Goal: Task Accomplishment & Management: Manage account settings

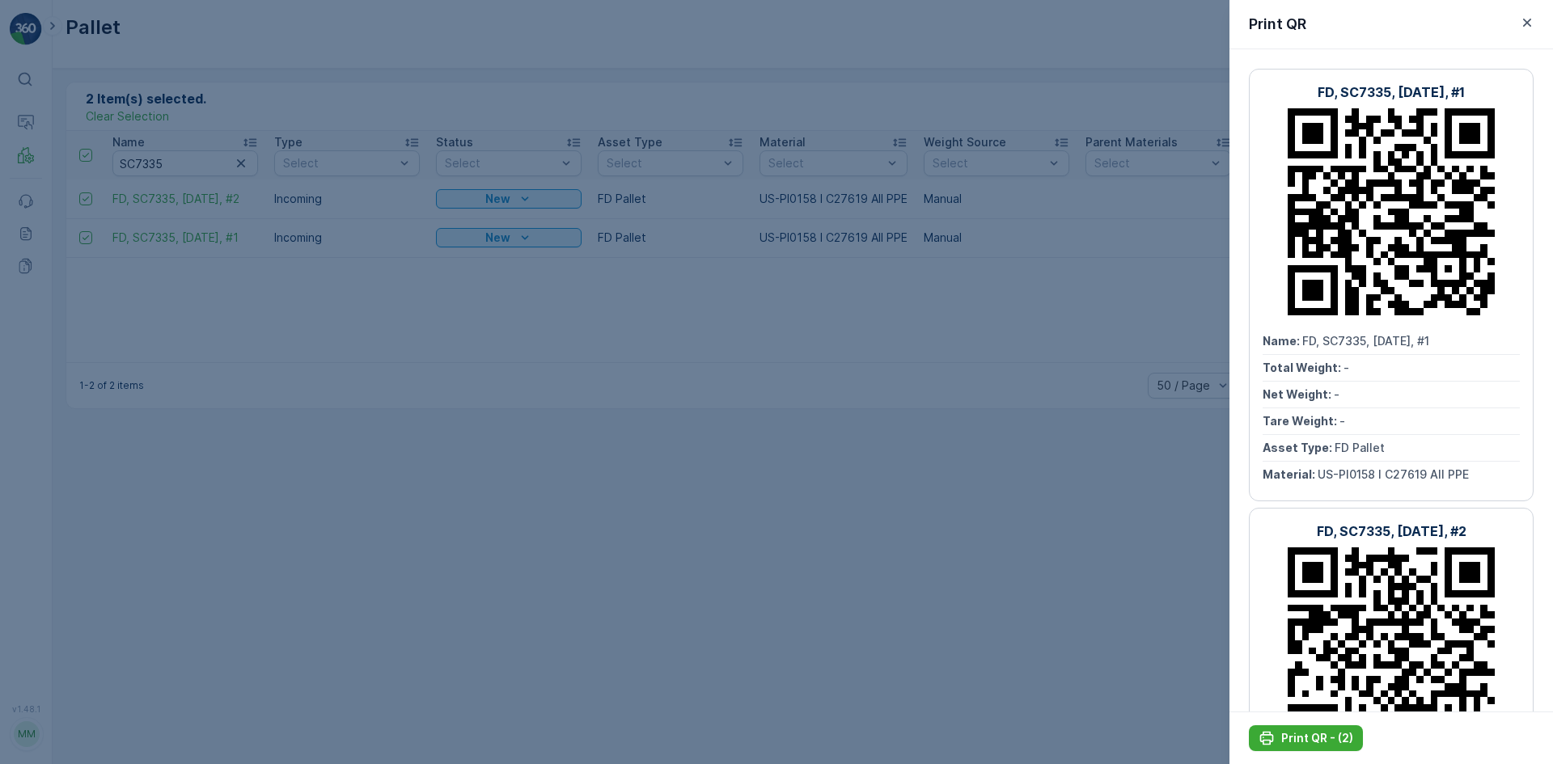
click at [787, 370] on div at bounding box center [776, 382] width 1553 height 764
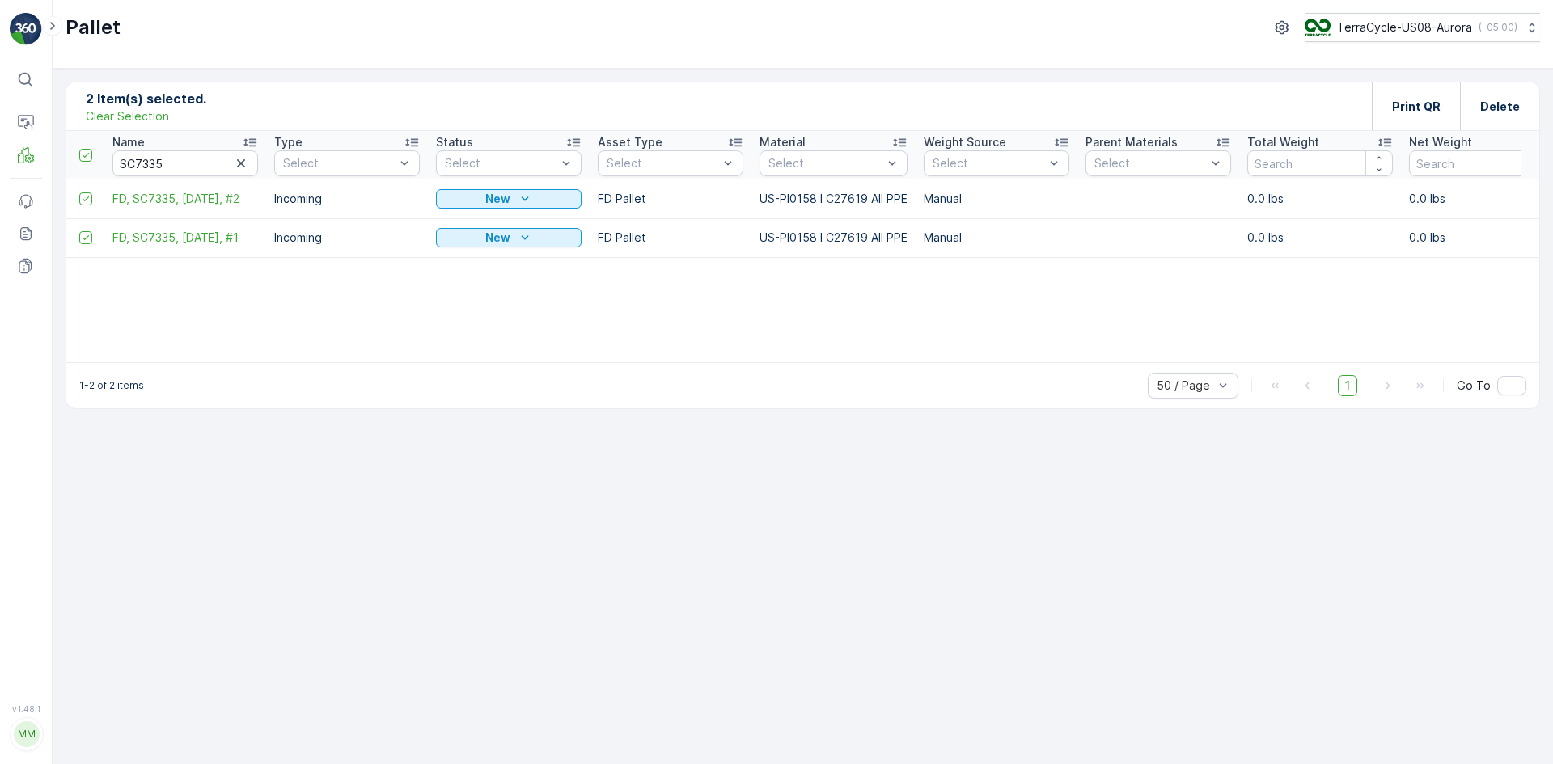
click at [105, 121] on p "Clear Selection" at bounding box center [127, 116] width 83 height 16
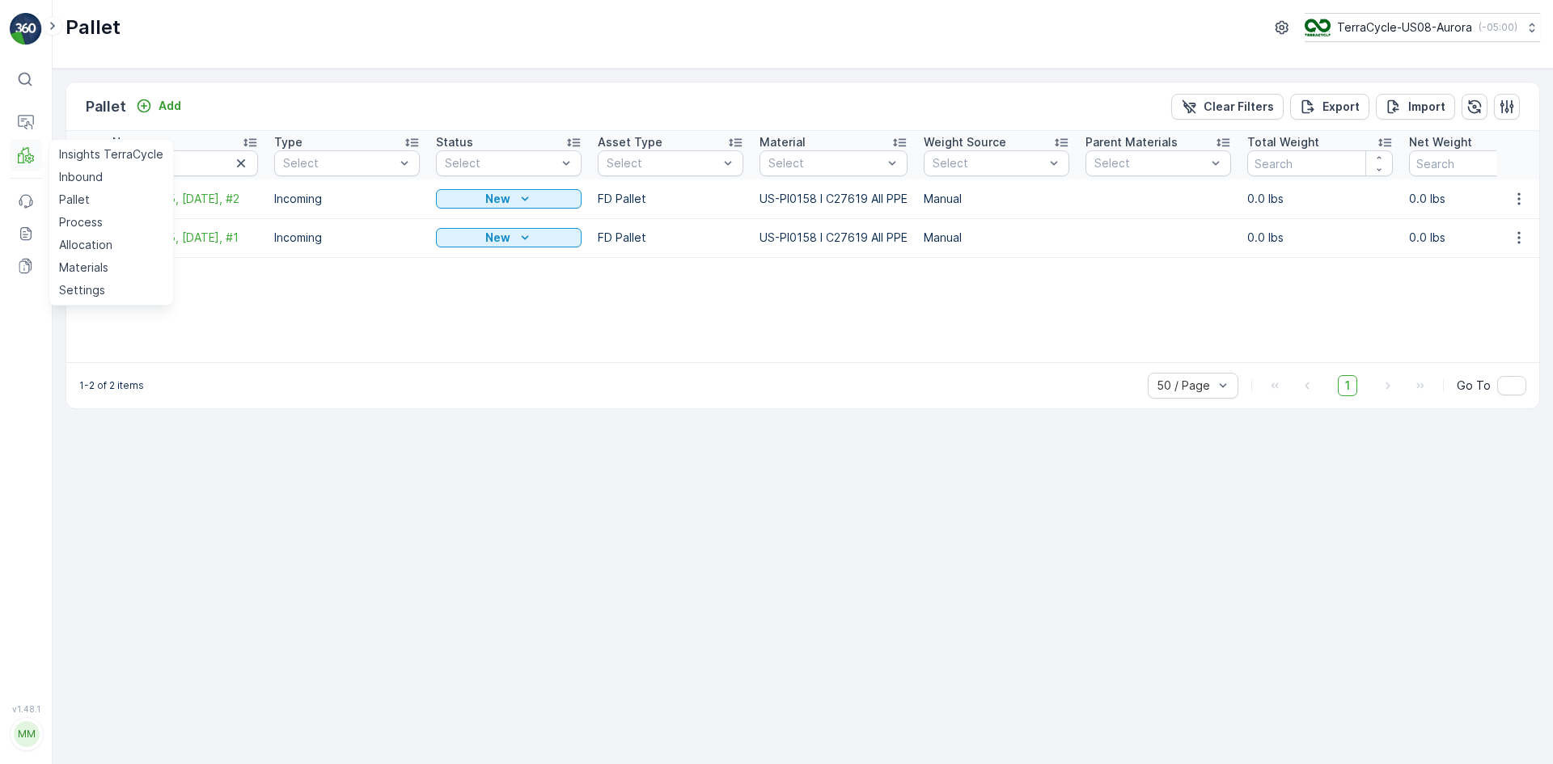
click at [23, 154] on icon at bounding box center [26, 155] width 16 height 16
click at [74, 200] on p "Pallet" at bounding box center [74, 200] width 31 height 16
click at [243, 159] on icon "button" at bounding box center [241, 163] width 16 height 16
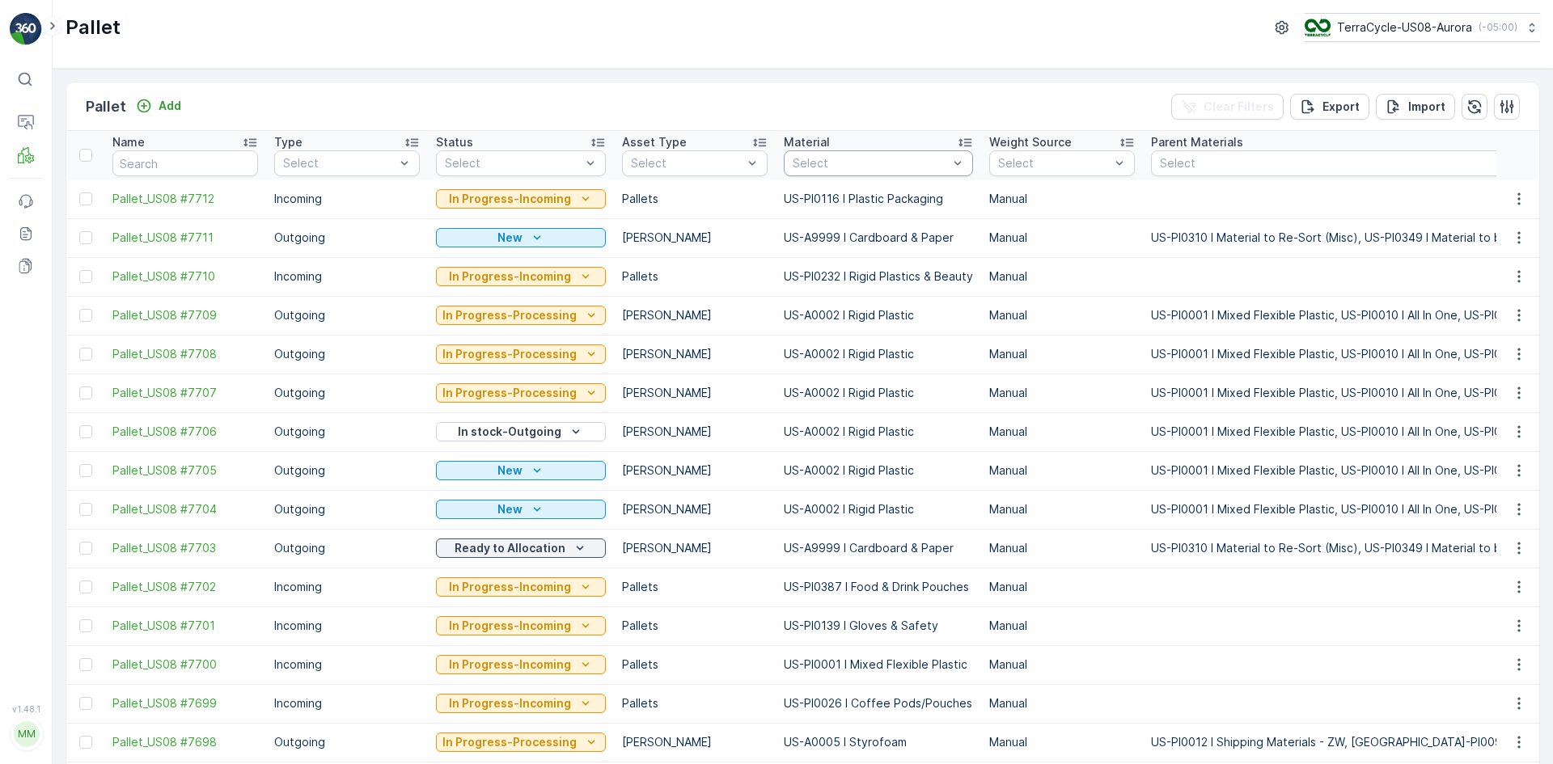
click at [895, 158] on div at bounding box center [870, 163] width 159 height 13
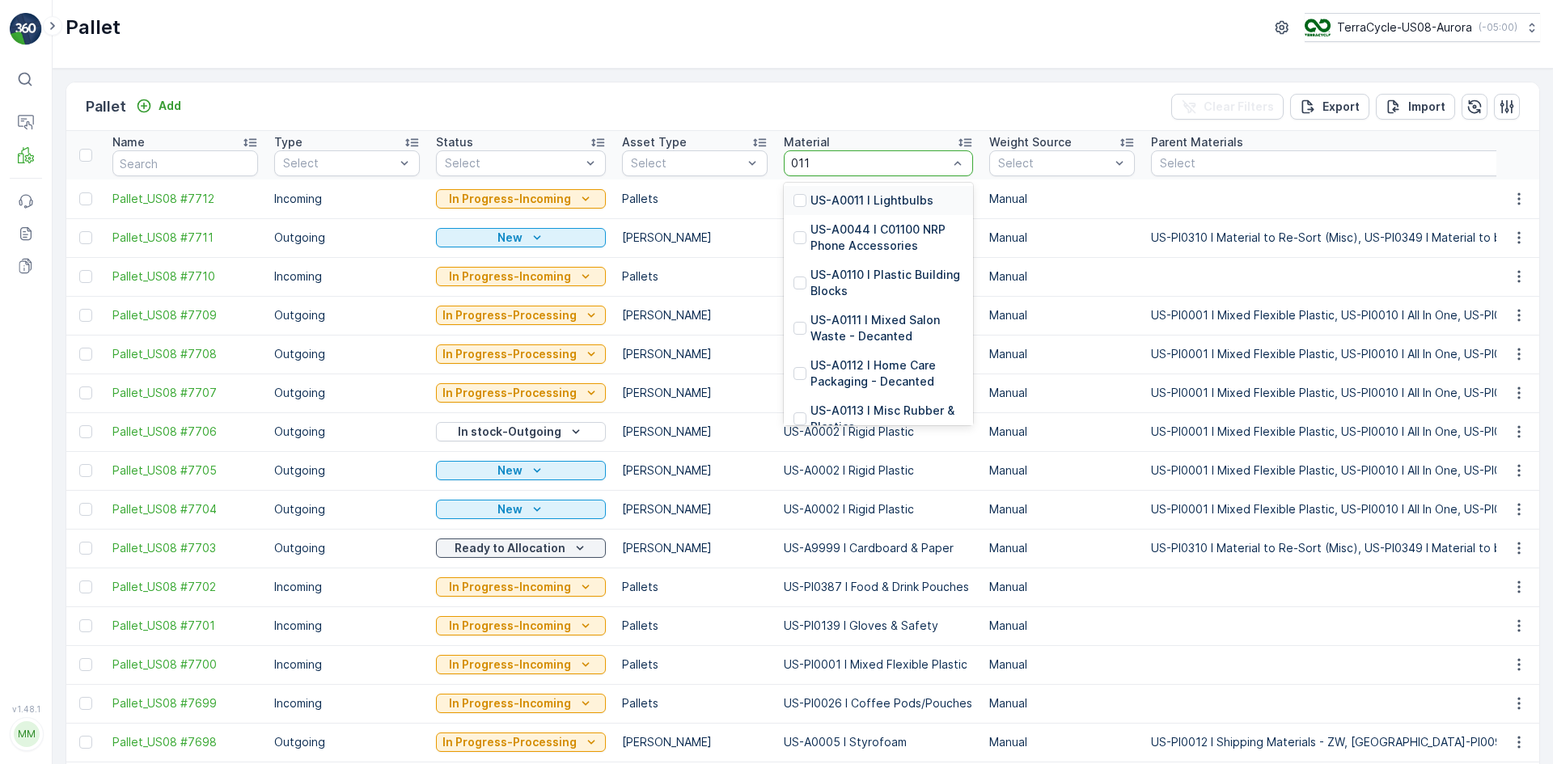
type input "0116"
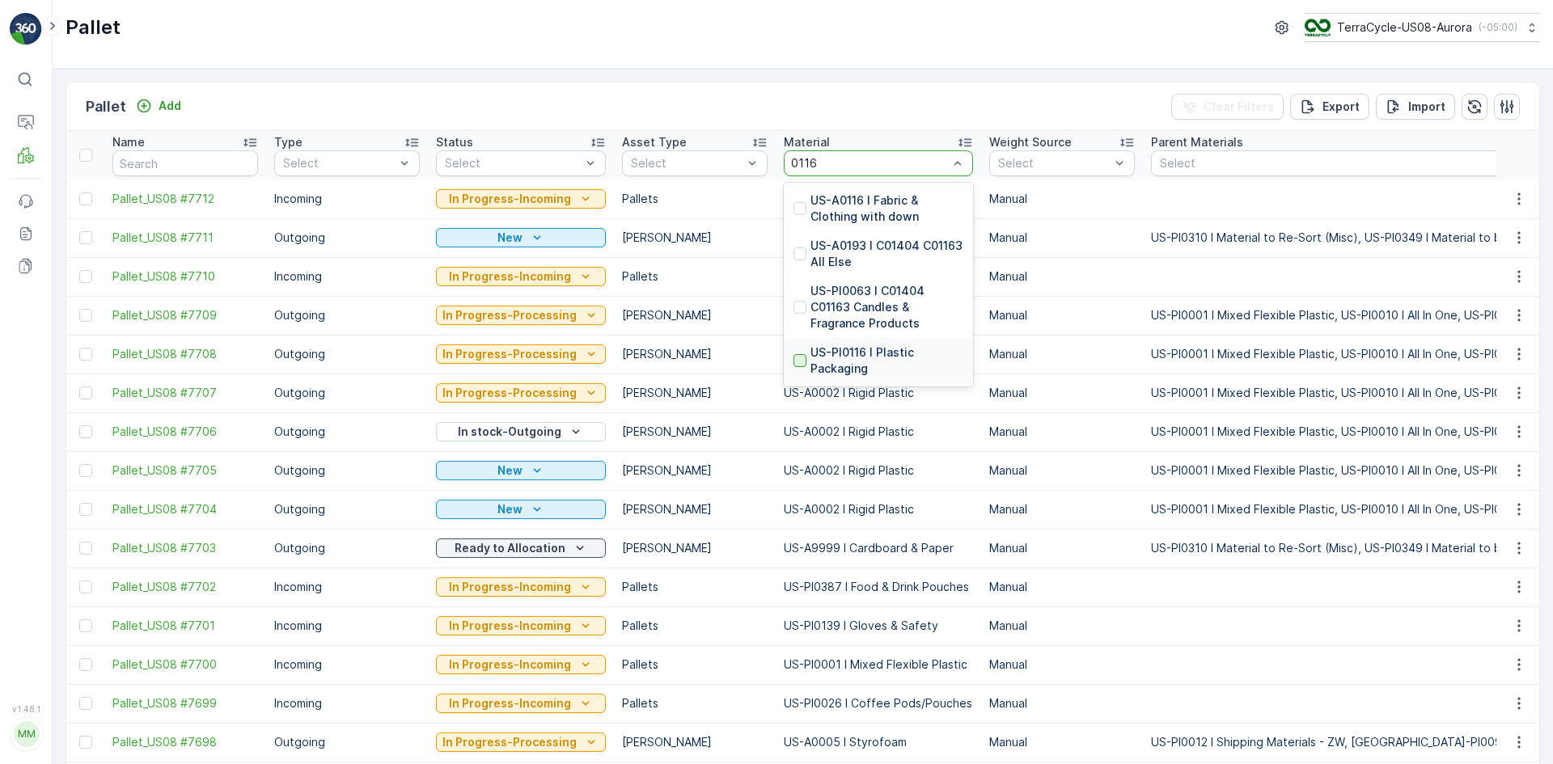
click at [797, 357] on div at bounding box center [799, 360] width 13 height 13
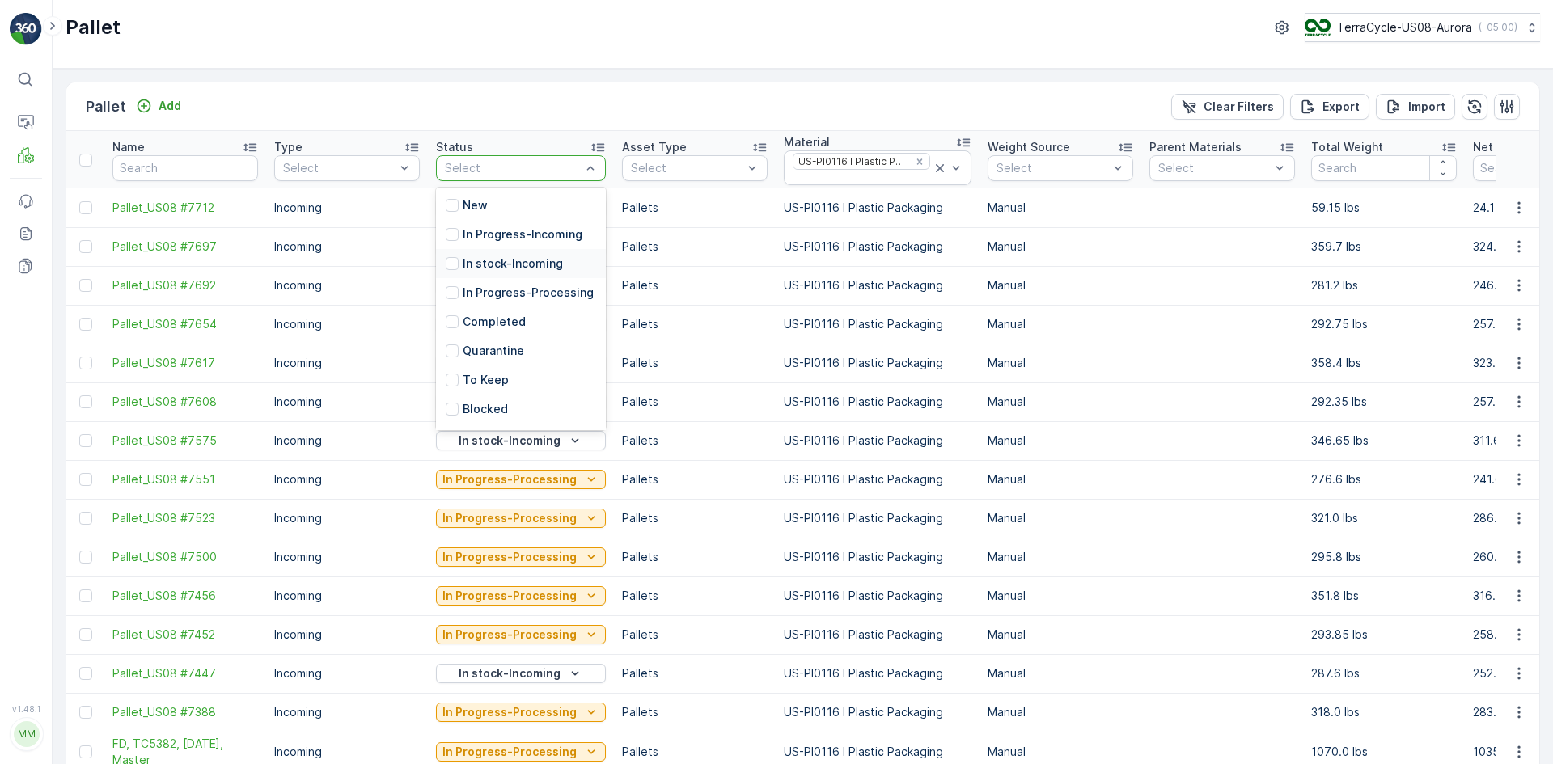
click at [445, 264] on div "In stock-Incoming" at bounding box center [521, 263] width 170 height 29
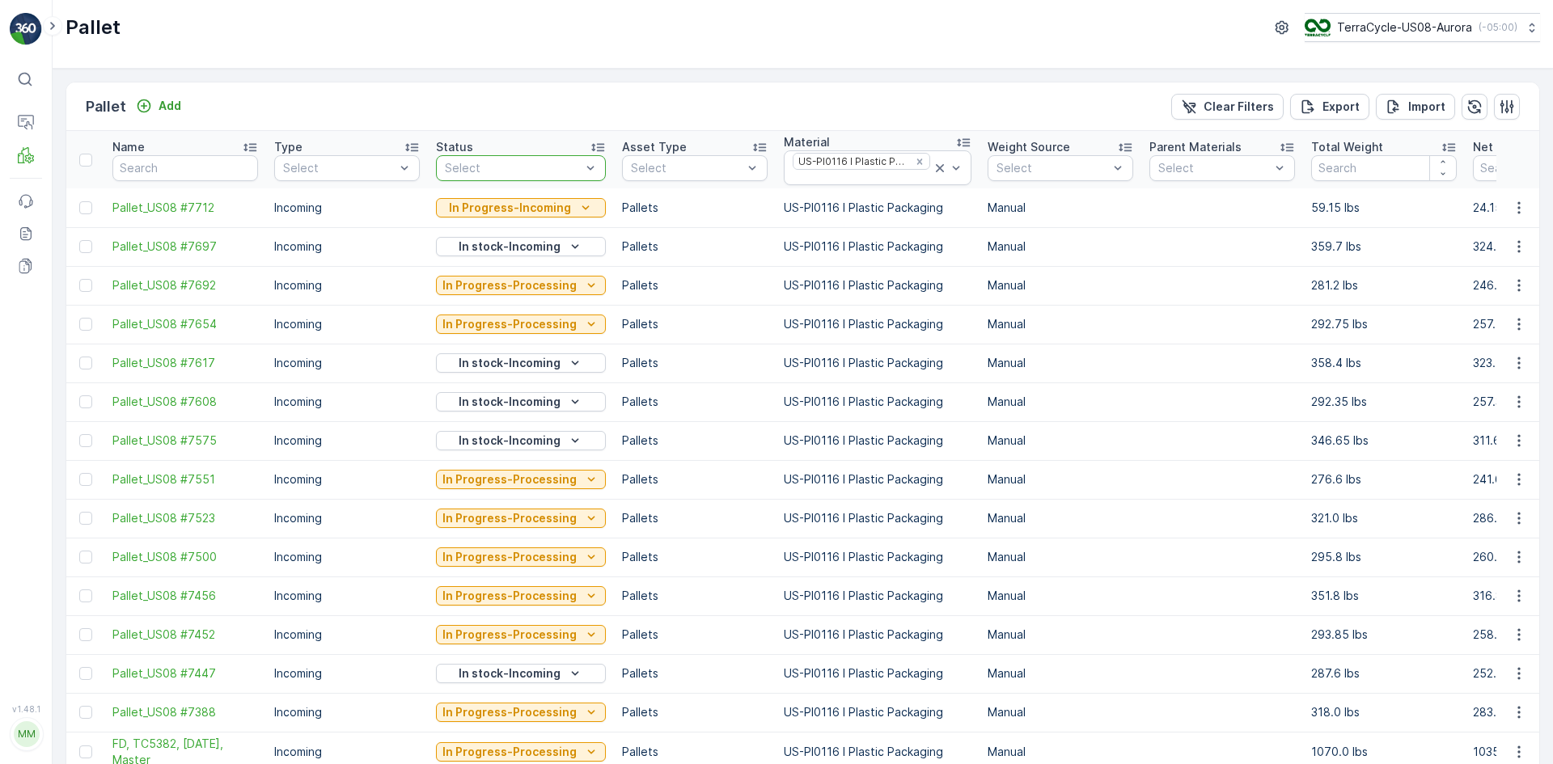
click at [501, 167] on div at bounding box center [512, 168] width 139 height 13
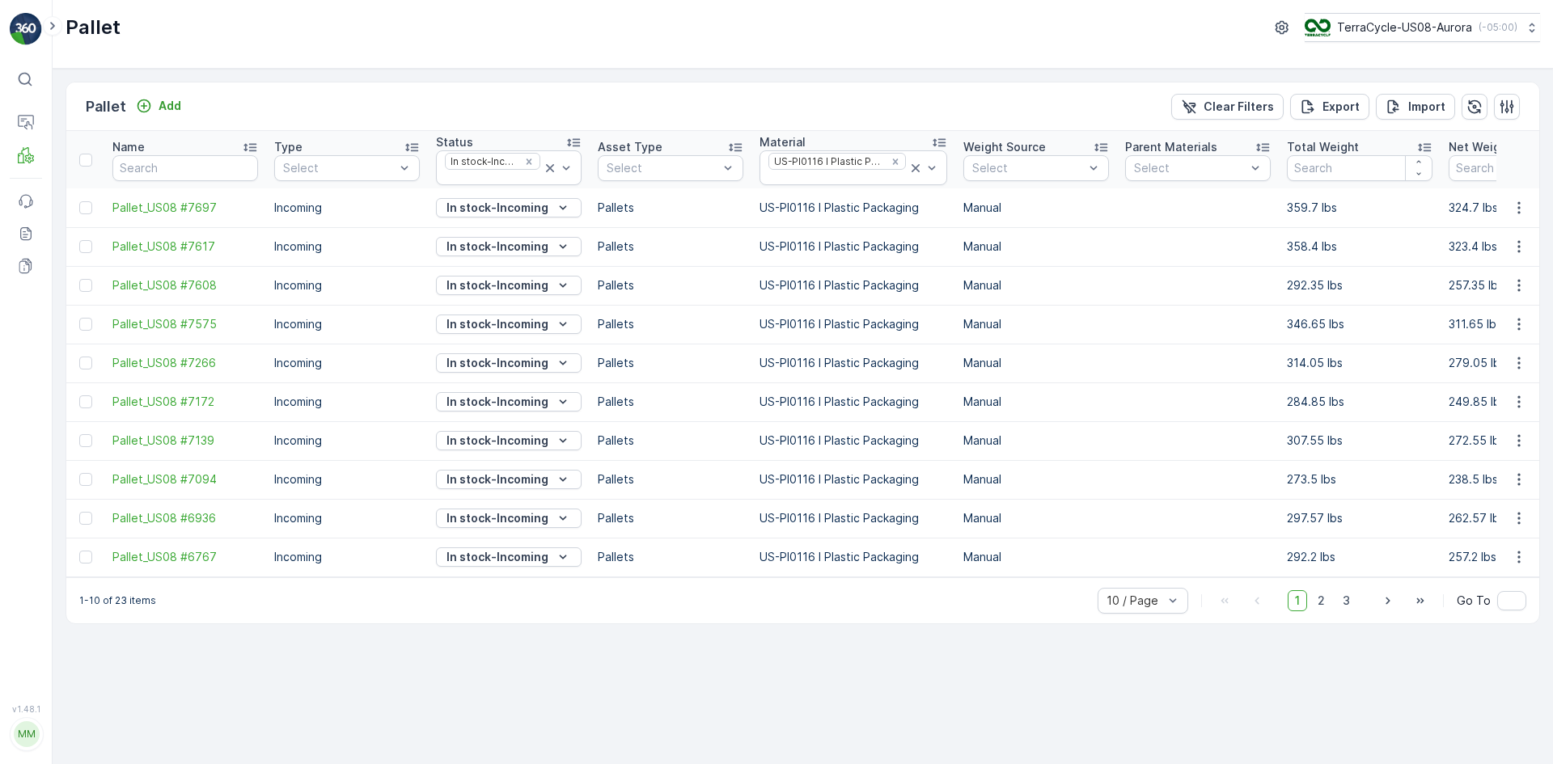
click at [362, 76] on div "Pallet Add Clear Filters Export Import Name Type Select Status In stock-Incomin…" at bounding box center [803, 417] width 1500 height 696
click at [139, 164] on input "text" at bounding box center [185, 168] width 146 height 26
type input "7714"
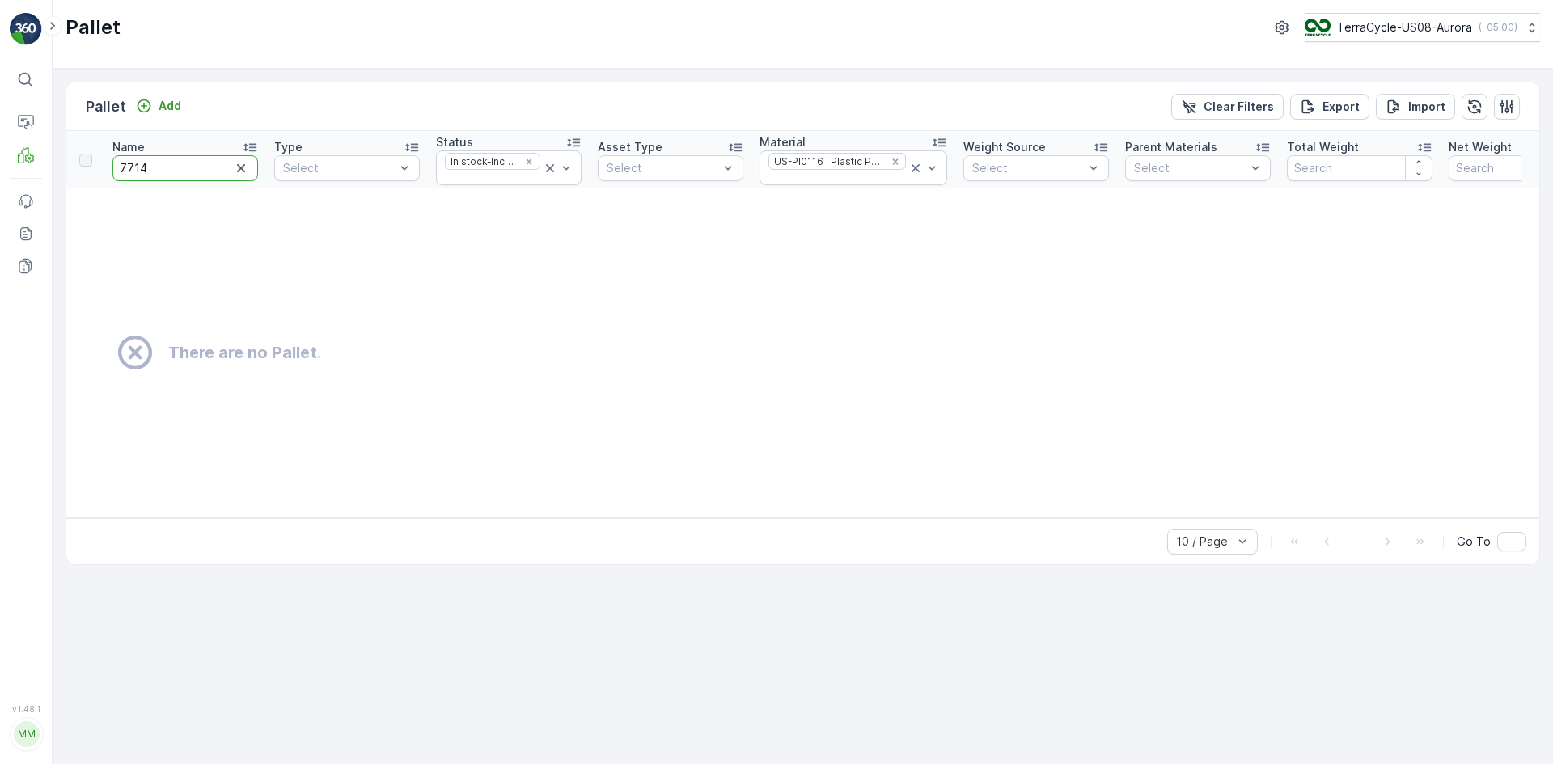
drag, startPoint x: 171, startPoint y: 171, endPoint x: 88, endPoint y: 171, distance: 82.5
type input "7714"
click at [549, 168] on icon at bounding box center [550, 168] width 16 height 16
click at [910, 171] on icon at bounding box center [916, 168] width 16 height 16
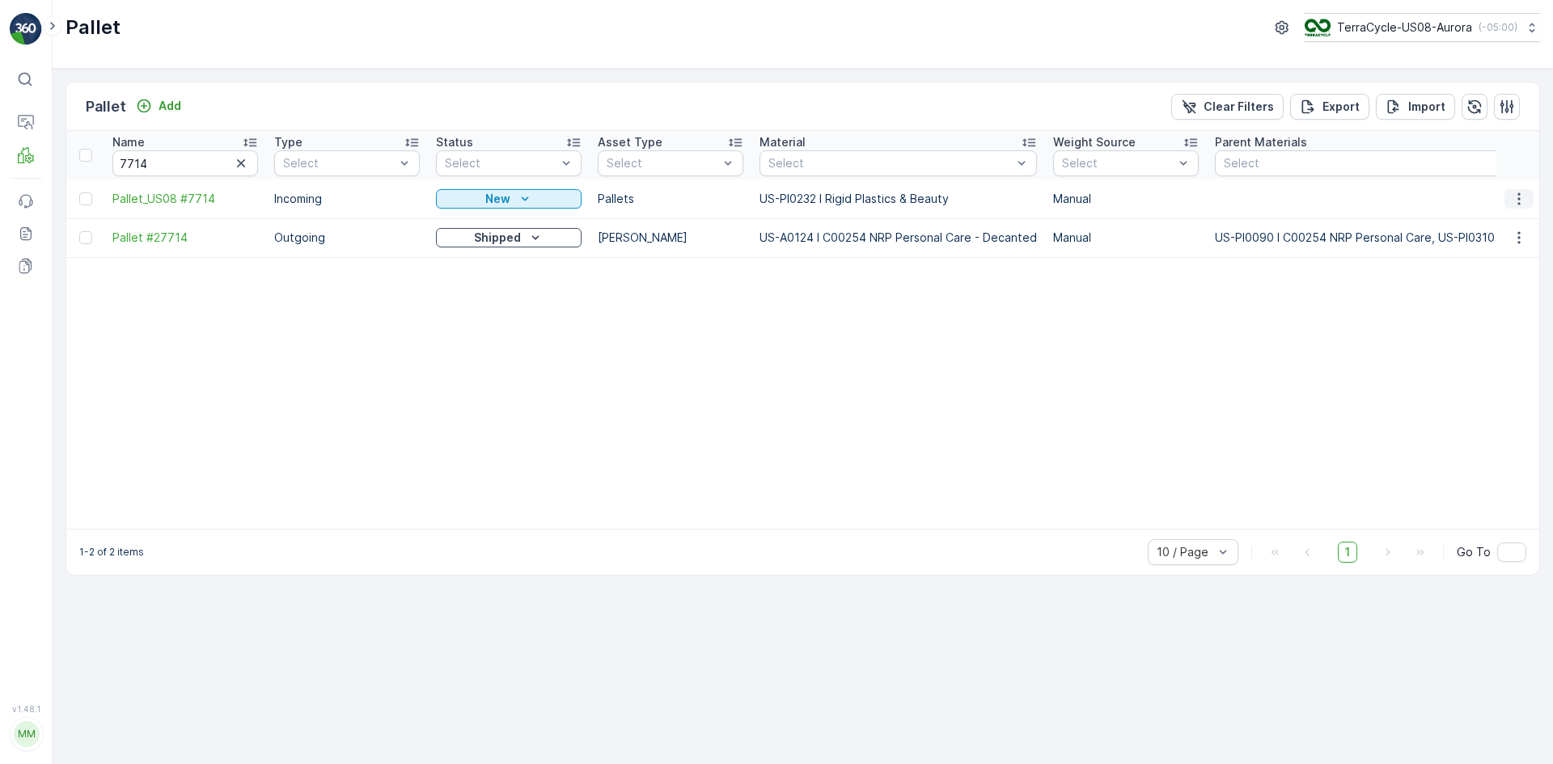
click at [1513, 191] on icon "button" at bounding box center [1519, 199] width 16 height 16
click at [1491, 243] on span "Edit Pallet" at bounding box center [1480, 246] width 55 height 16
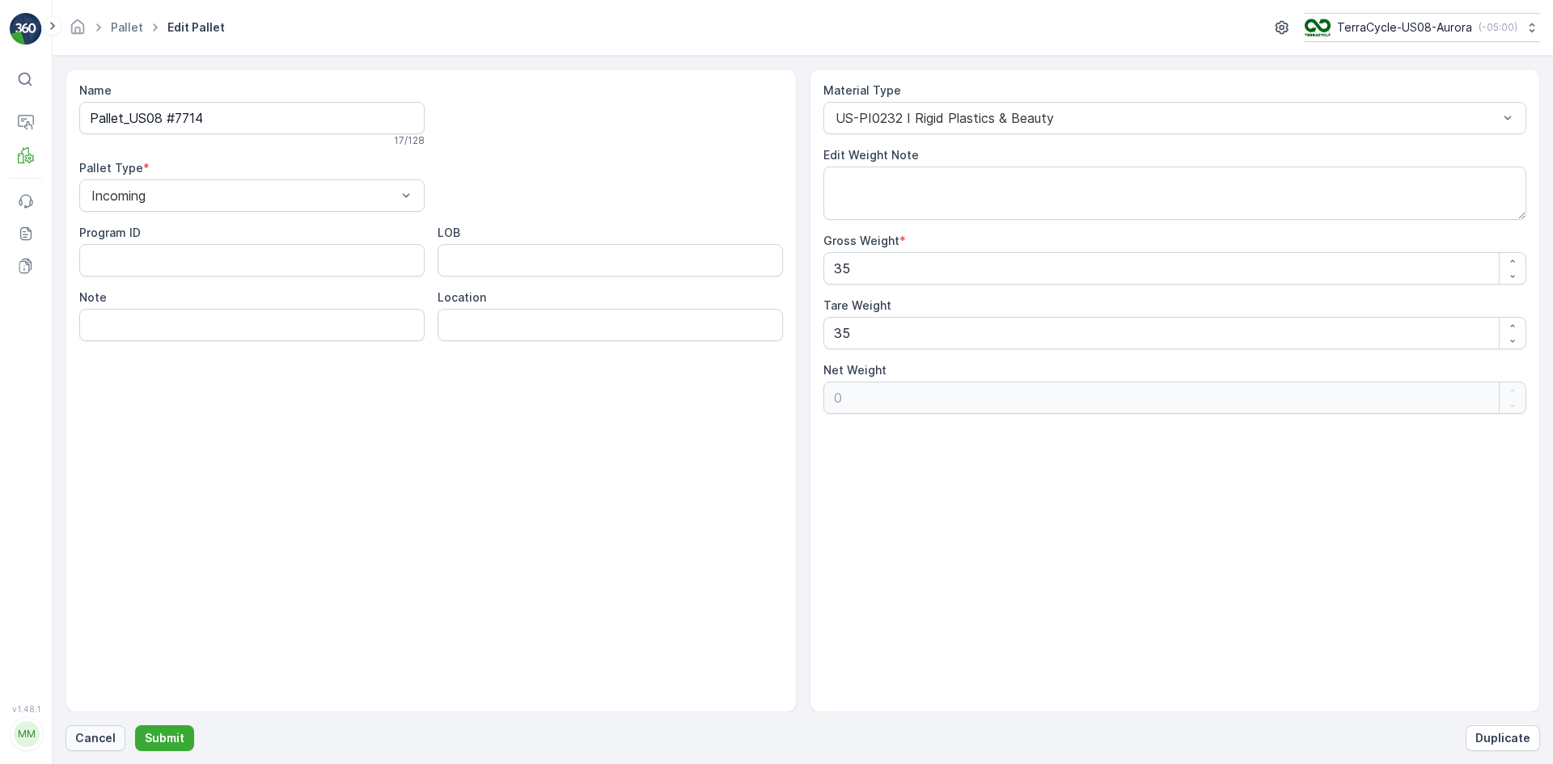
click at [99, 738] on p "Cancel" at bounding box center [95, 738] width 40 height 16
